Goal: Navigation & Orientation: Go to known website

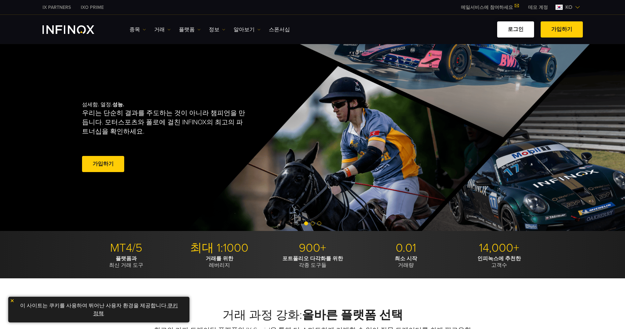
click at [512, 31] on link "로그인" at bounding box center [515, 29] width 37 height 16
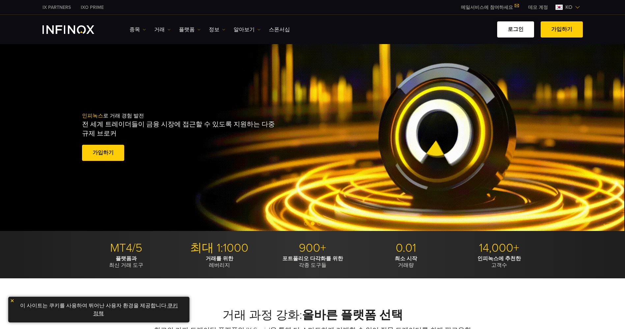
click at [519, 31] on link "로그인" at bounding box center [515, 29] width 37 height 16
